Goal: Check status

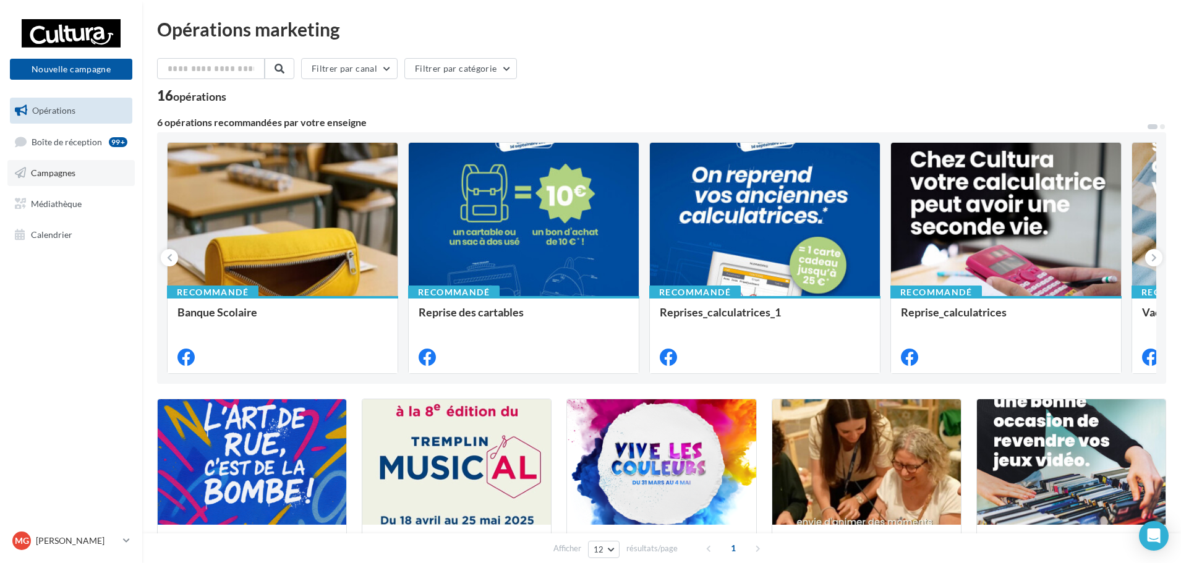
click at [70, 182] on link "Campagnes" at bounding box center [70, 173] width 127 height 26
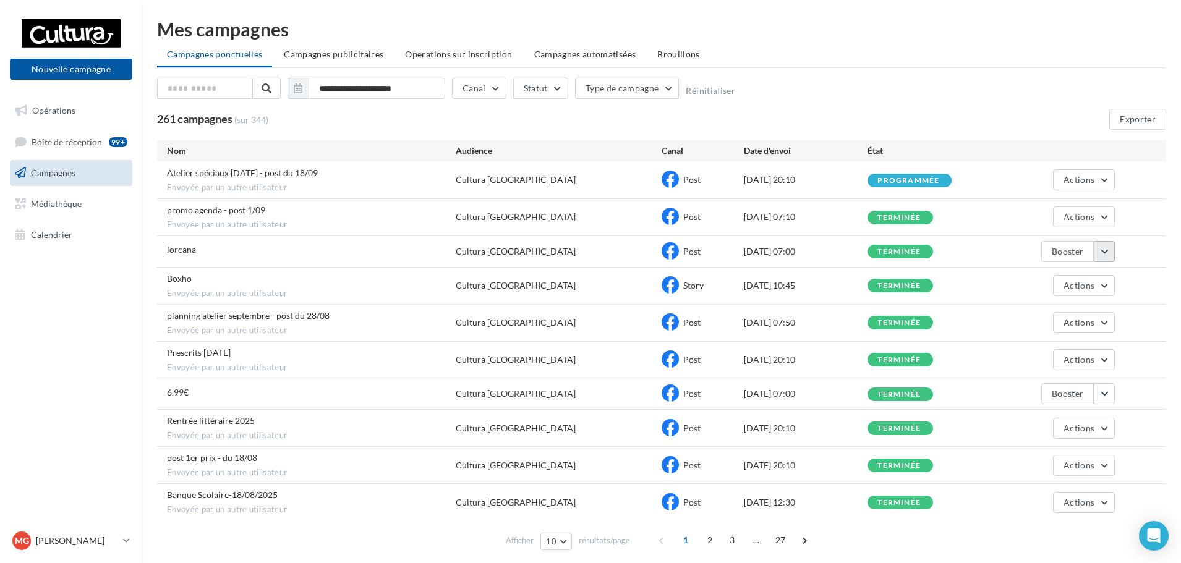
click at [1098, 251] on button "button" at bounding box center [1103, 251] width 21 height 21
click at [1045, 283] on button "Voir les résultats" at bounding box center [1053, 281] width 124 height 32
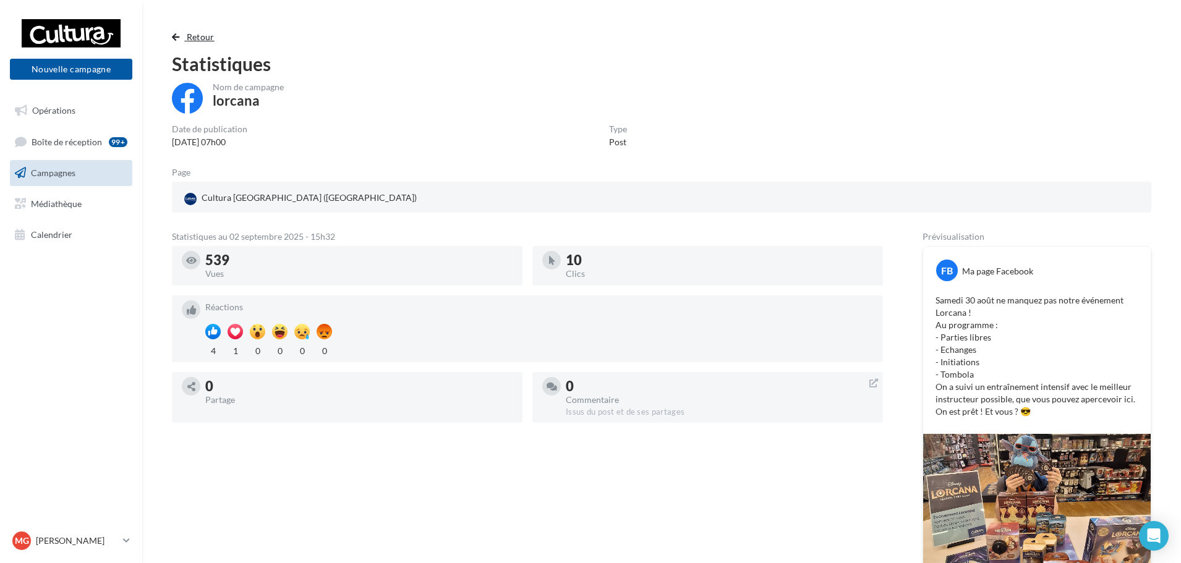
click at [172, 32] on button "Retour" at bounding box center [196, 37] width 48 height 15
